Goal: Check status: Check status

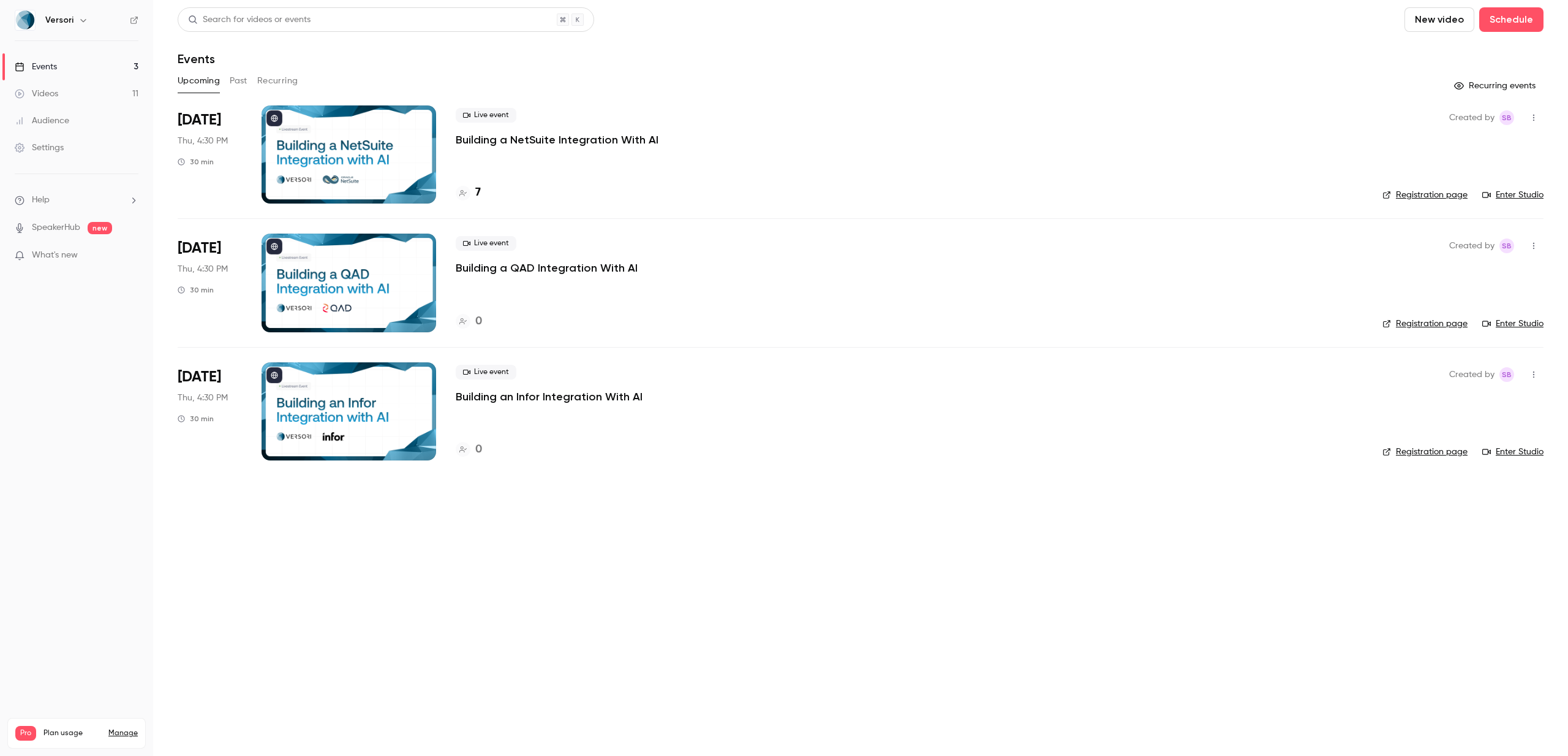
click at [587, 140] on p "Building a NetSuite Integration With AI" at bounding box center [557, 140] width 203 height 15
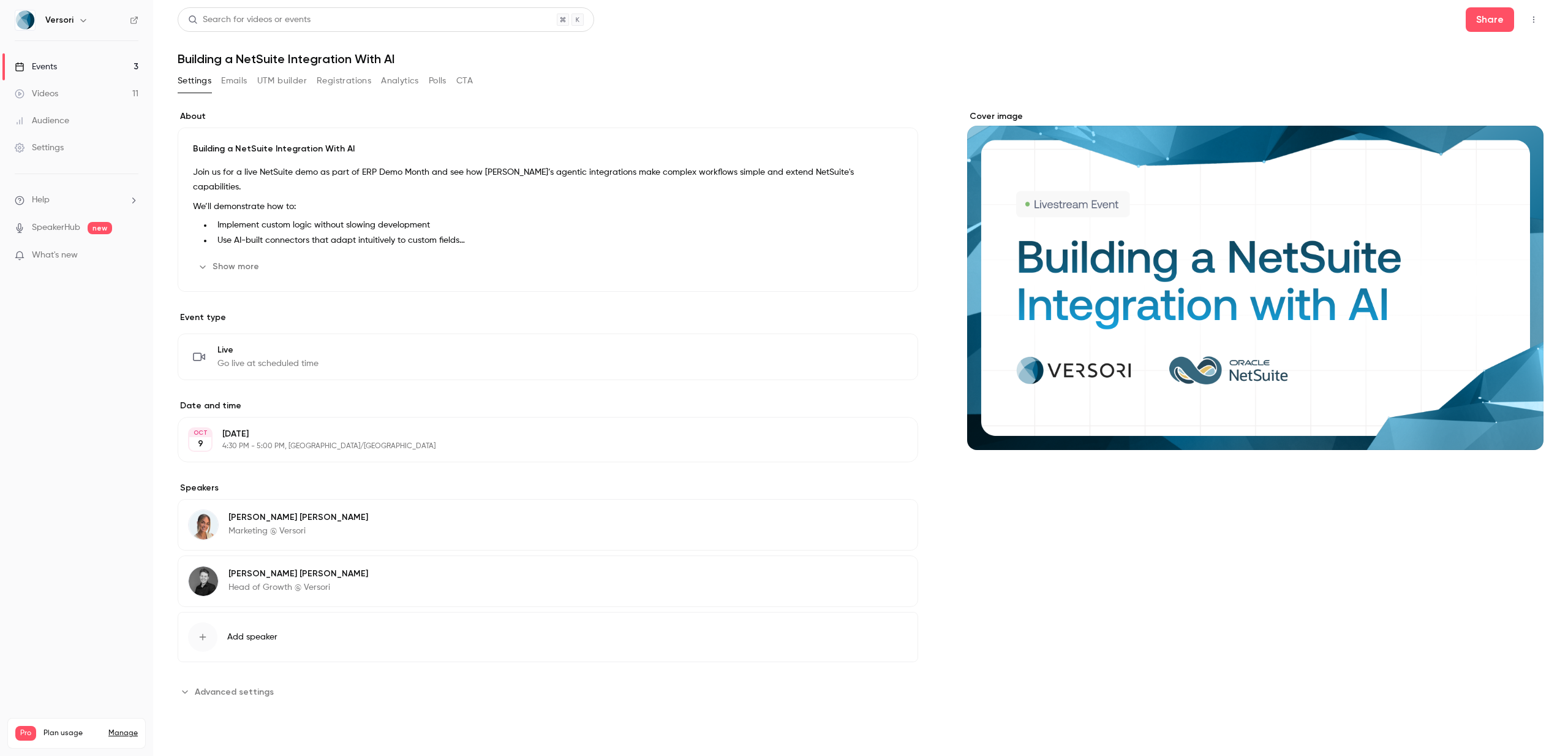
click at [320, 83] on button "Registrations" at bounding box center [343, 81] width 55 height 19
